Goal: Information Seeking & Learning: Learn about a topic

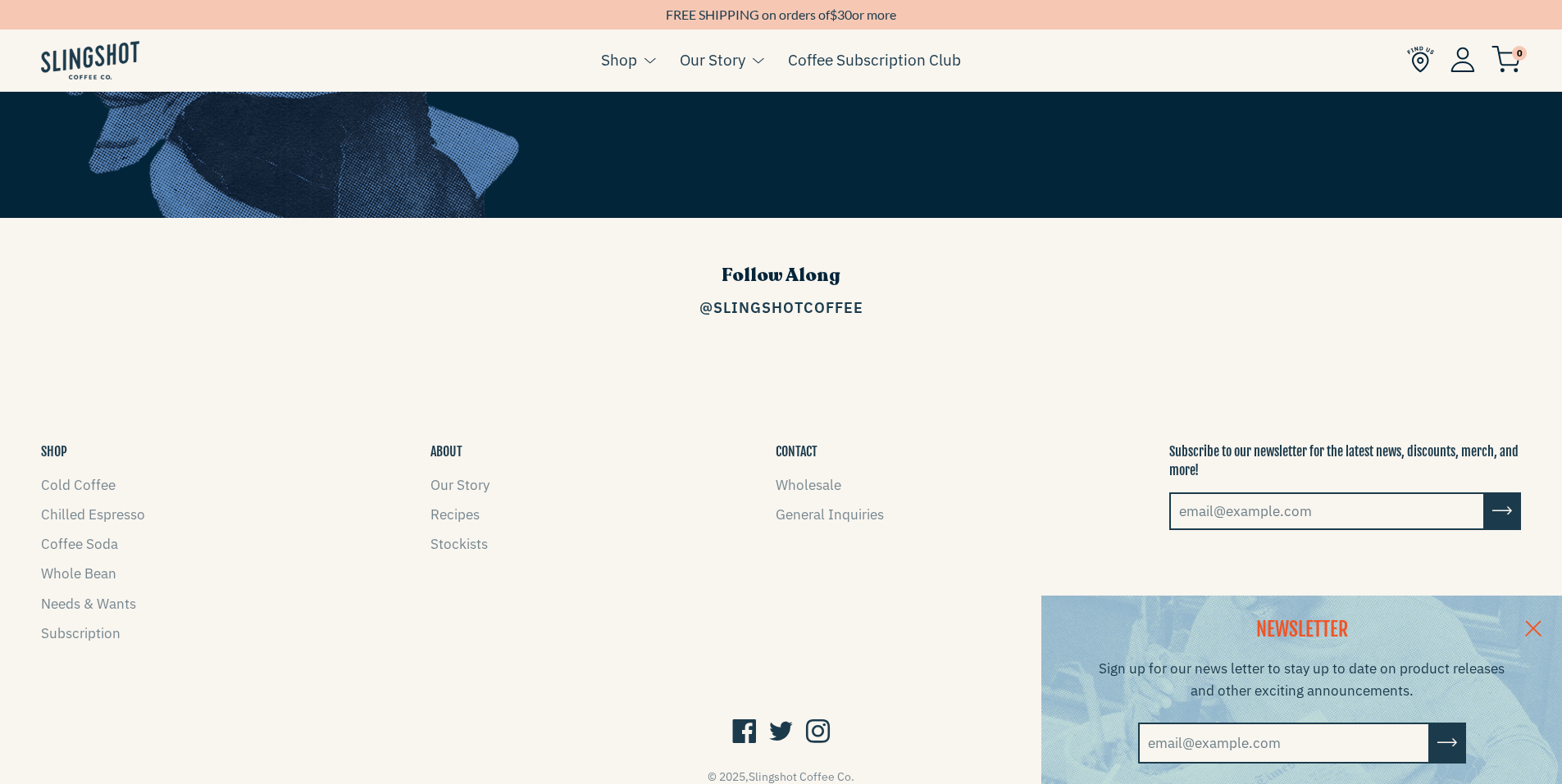
scroll to position [2603, 0]
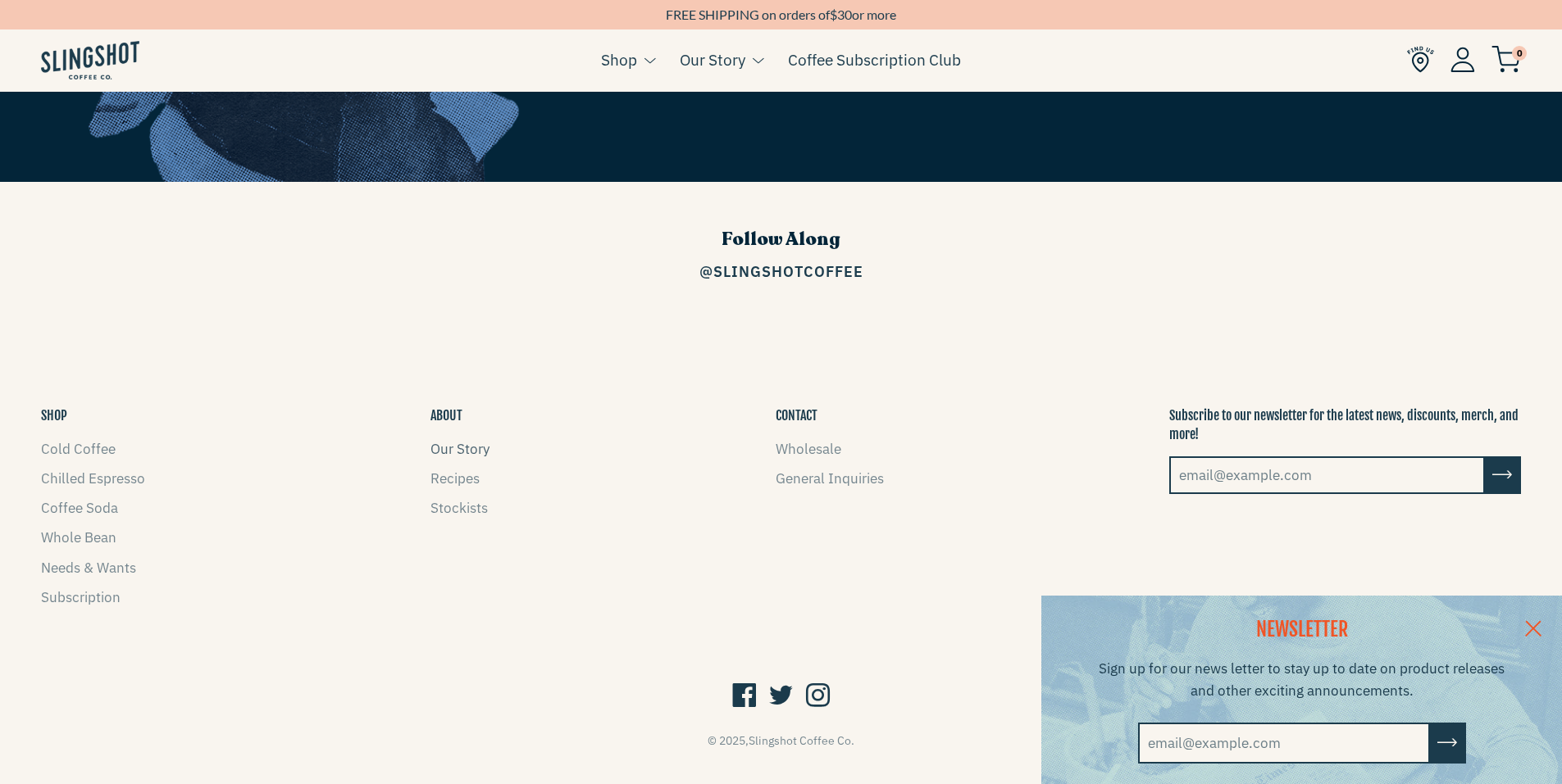
click at [475, 440] on link "Our Story" at bounding box center [460, 449] width 59 height 18
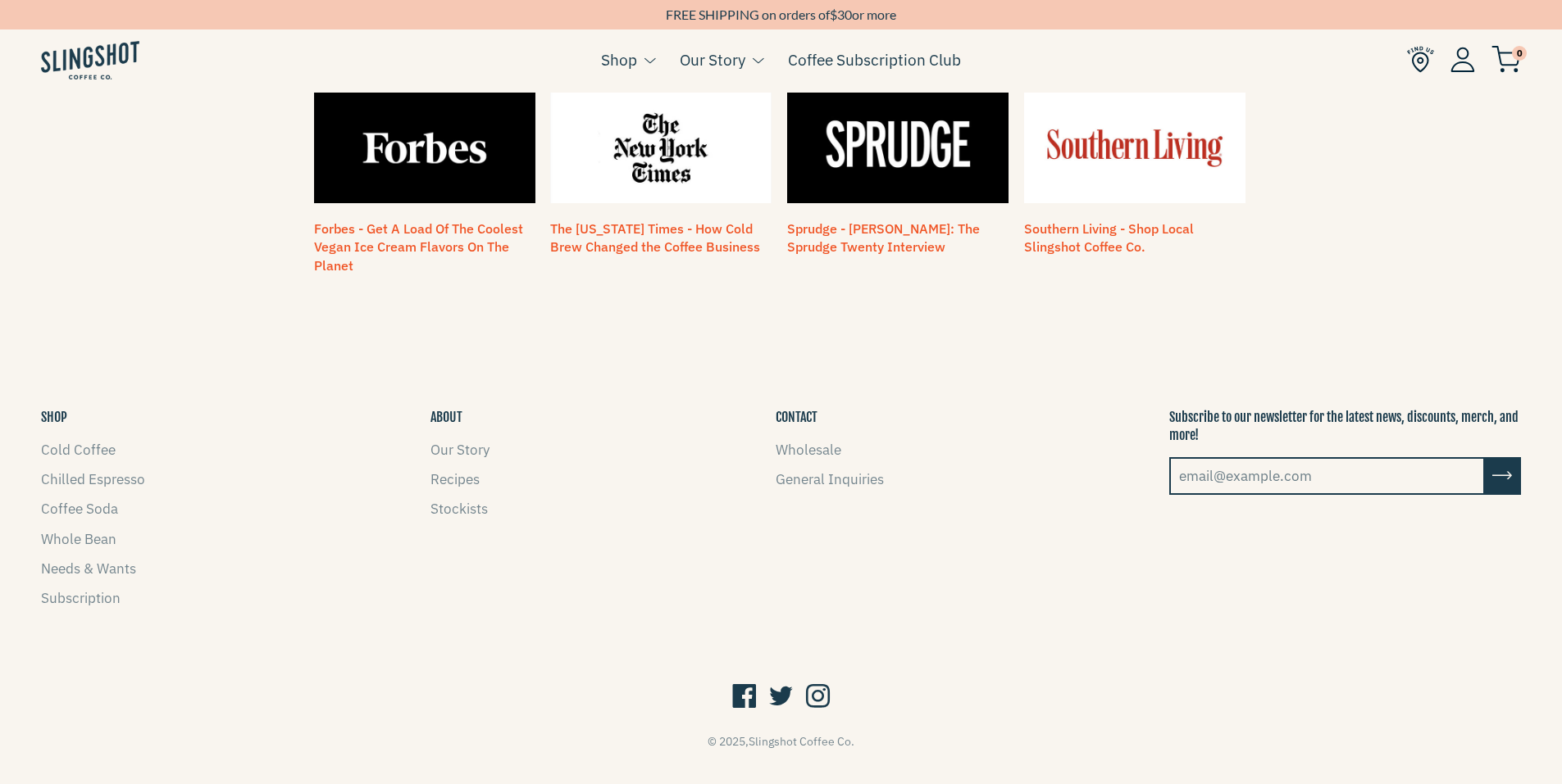
scroll to position [1423, 0]
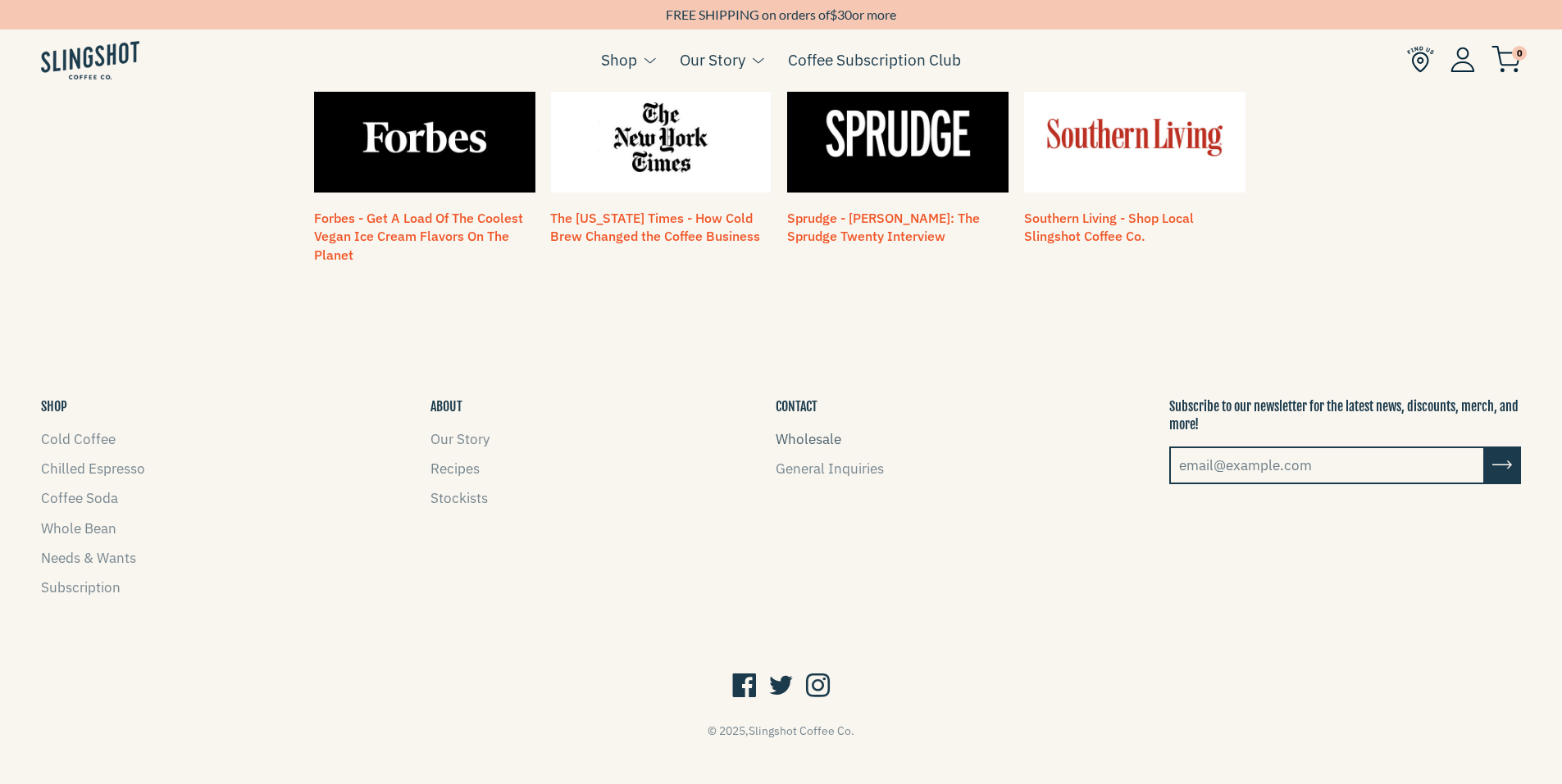
click at [812, 430] on link "Wholesale" at bounding box center [808, 439] width 65 height 18
